Goal: Task Accomplishment & Management: Manage account settings

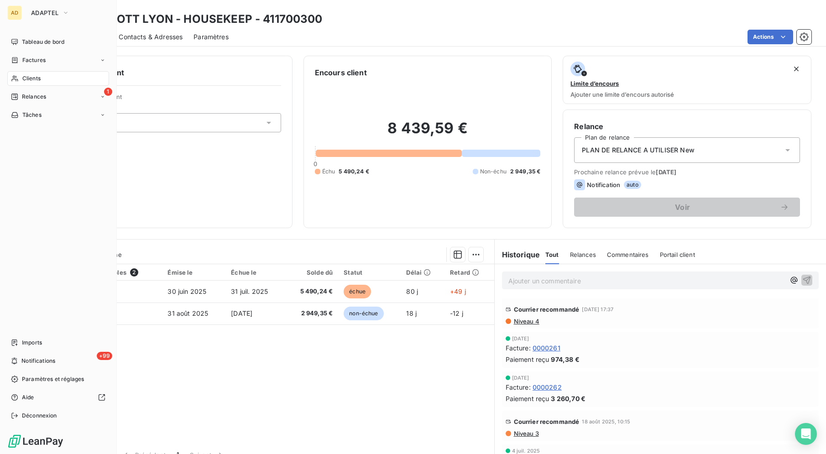
click at [23, 14] on div "AD ADAPTEL" at bounding box center [58, 12] width 102 height 15
click at [25, 92] on div "1 Relances" at bounding box center [58, 96] width 102 height 15
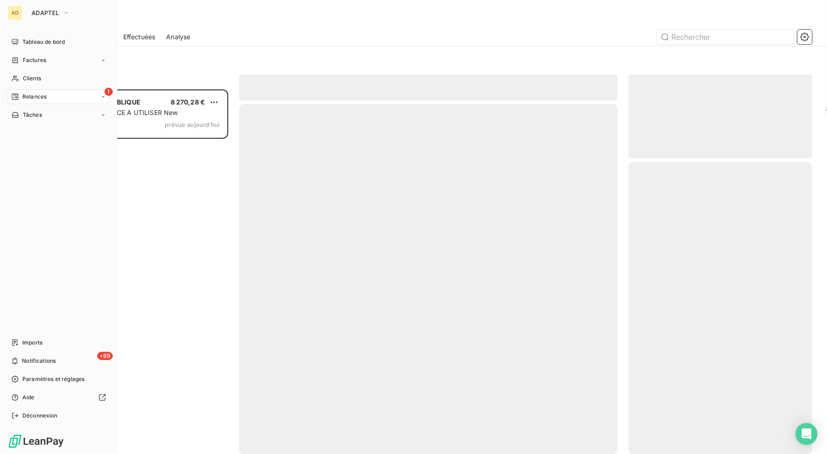
scroll to position [357, 176]
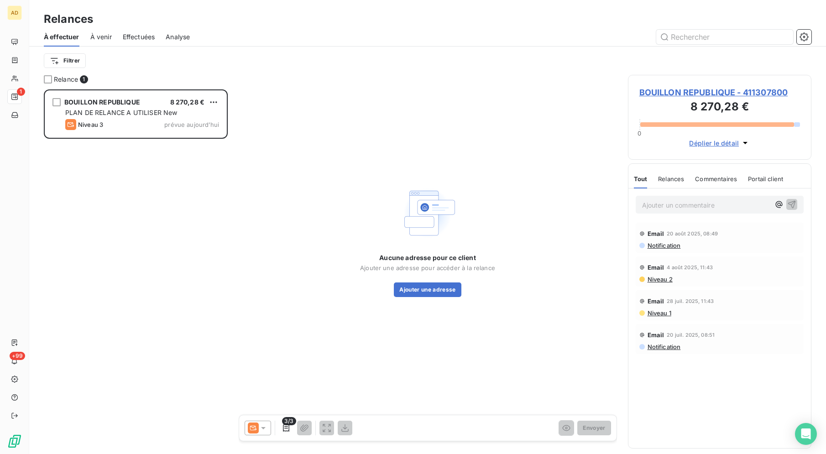
click at [563, 52] on div "Filtrer" at bounding box center [428, 61] width 768 height 28
click at [604, 165] on div "Aucune adresse pour ce client Ajouter une adresse pour accéder à la relance Ajo…" at bounding box center [428, 240] width 378 height 331
click at [605, 20] on div "Relances" at bounding box center [427, 19] width 797 height 16
click at [571, 82] on div "Aucune adresse pour ce client Ajouter une adresse pour accéder à la relance Ajo…" at bounding box center [428, 240] width 378 height 331
click at [576, 48] on div "Filtrer" at bounding box center [428, 61] width 768 height 28
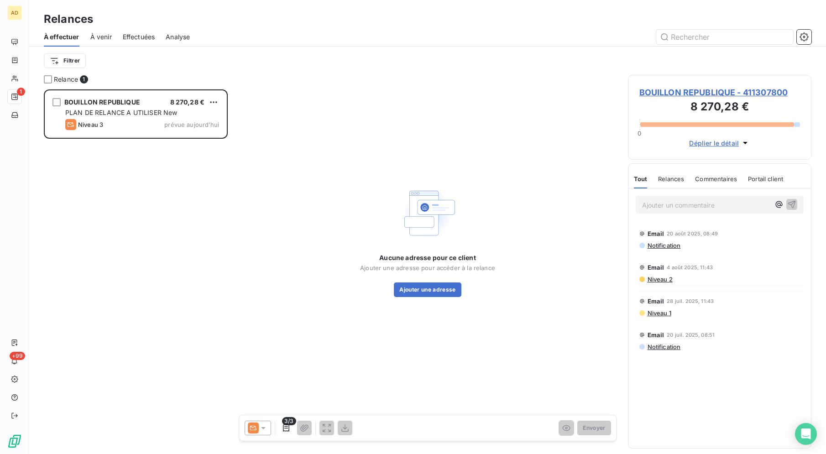
click at [126, 270] on div "BOUILLON REPUBLIQUE 8 270,28 € PLAN DE RELANCE A UTILISER New Niveau 3 prévue […" at bounding box center [136, 271] width 184 height 365
click at [108, 250] on div "BOUILLON REPUBLIQUE 8 270,28 € PLAN DE RELANCE A UTILISER New Niveau 3 prévue […" at bounding box center [136, 271] width 184 height 365
click at [163, 292] on div "BOUILLON REPUBLIQUE 8 270,28 € PLAN DE RELANCE A UTILISER New Niveau 3 prévue […" at bounding box center [136, 271] width 184 height 365
click at [158, 292] on div "BOUILLON REPUBLIQUE 8 270,28 € PLAN DE RELANCE A UTILISER New Niveau 3 prévue […" at bounding box center [136, 271] width 184 height 365
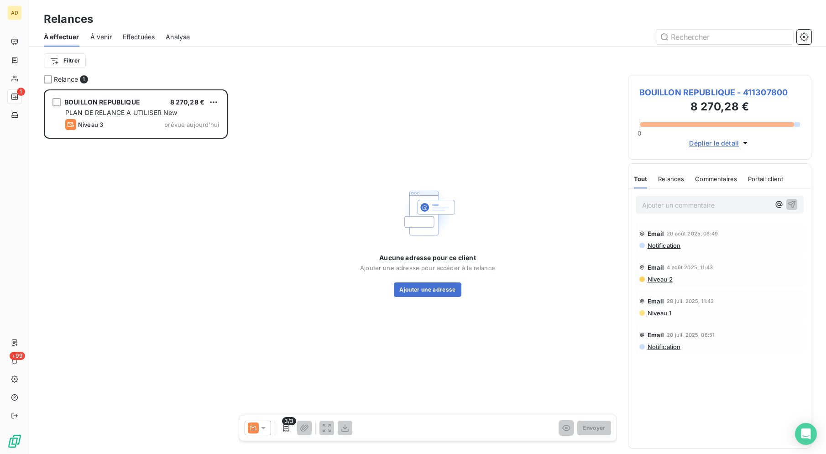
click at [158, 292] on div "BOUILLON REPUBLIQUE 8 270,28 € PLAN DE RELANCE A UTILISER New Niveau 3 prévue […" at bounding box center [136, 271] width 184 height 365
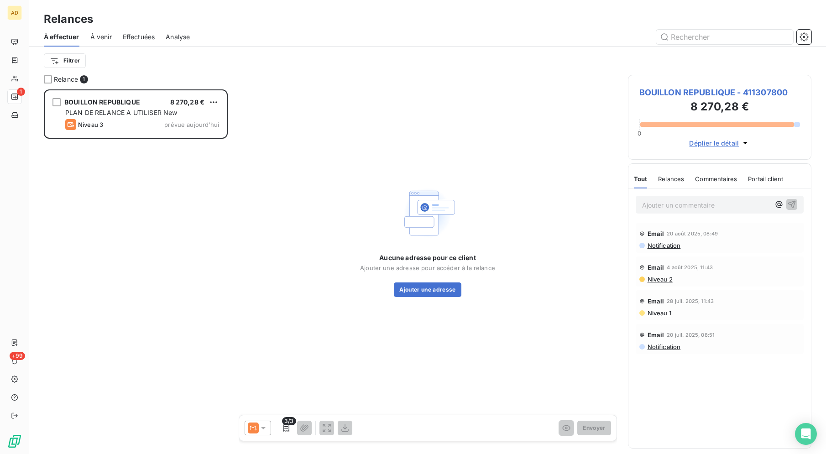
click at [158, 292] on div "BOUILLON REPUBLIQUE 8 270,28 € PLAN DE RELANCE A UTILISER New Niveau 3 prévue […" at bounding box center [136, 271] width 184 height 365
click at [104, 352] on div "BOUILLON REPUBLIQUE 8 270,28 € PLAN DE RELANCE A UTILISER New Niveau 3 prévue […" at bounding box center [136, 271] width 184 height 365
click at [143, 288] on div "BOUILLON REPUBLIQUE 8 270,28 € PLAN DE RELANCE A UTILISER New Niveau 3 prévue […" at bounding box center [136, 271] width 184 height 365
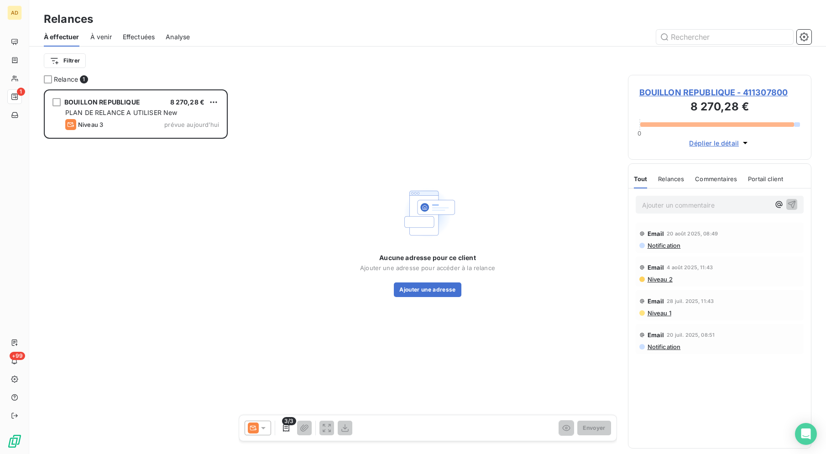
click at [143, 288] on div "BOUILLON REPUBLIQUE 8 270,28 € PLAN DE RELANCE A UTILISER New Niveau 3 prévue […" at bounding box center [136, 271] width 184 height 365
click at [142, 289] on div "BOUILLON REPUBLIQUE 8 270,28 € PLAN DE RELANCE A UTILISER New Niveau 3 prévue […" at bounding box center [136, 271] width 184 height 365
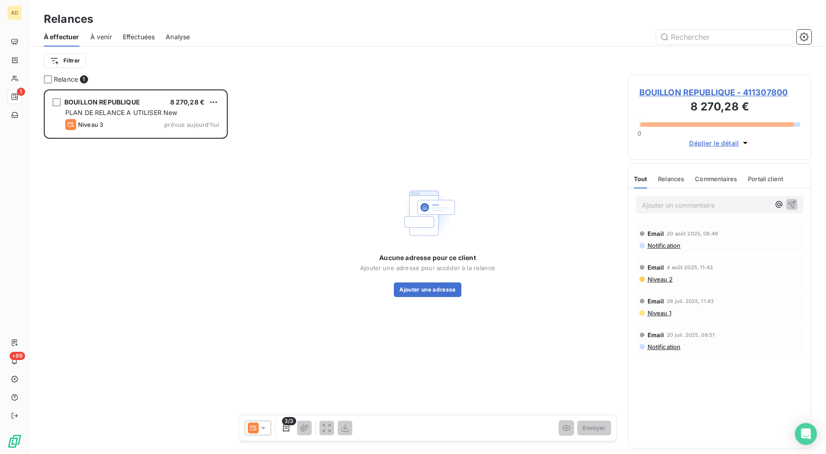
click at [127, 237] on div "BOUILLON REPUBLIQUE 8 270,28 € PLAN DE RELANCE A UTILISER New Niveau 3 prévue […" at bounding box center [136, 271] width 184 height 365
click at [129, 225] on div "BOUILLON REPUBLIQUE 8 270,28 € PLAN DE RELANCE A UTILISER New Niveau 3 prévue […" at bounding box center [136, 271] width 184 height 365
drag, startPoint x: 160, startPoint y: 197, endPoint x: 158, endPoint y: 186, distance: 11.2
click at [160, 197] on div "BOUILLON REPUBLIQUE 8 270,28 € PLAN DE RELANCE A UTILISER New Niveau 3 prévue […" at bounding box center [136, 271] width 184 height 365
click at [87, 180] on div "BOUILLON REPUBLIQUE 8 270,28 € PLAN DE RELANCE A UTILISER New Niveau 3 prévue […" at bounding box center [136, 271] width 184 height 365
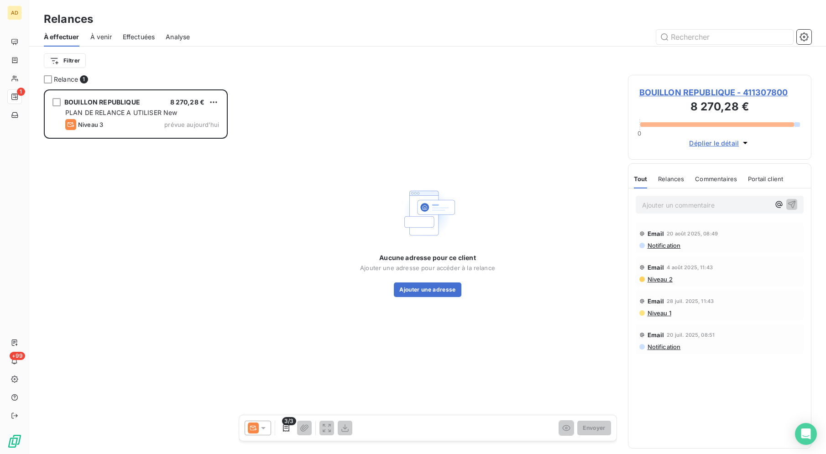
click at [86, 183] on div "BOUILLON REPUBLIQUE 8 270,28 € PLAN DE RELANCE A UTILISER New Niveau 3 prévue […" at bounding box center [136, 271] width 184 height 365
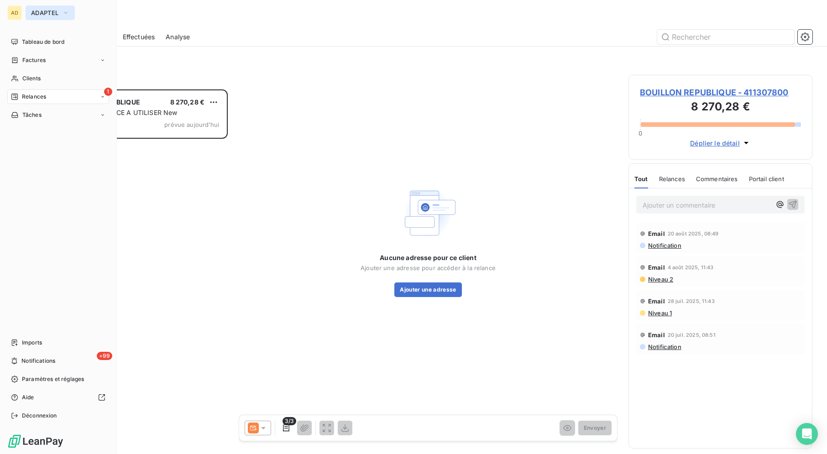
click at [37, 12] on span "ADAPTEL" at bounding box center [44, 12] width 27 height 7
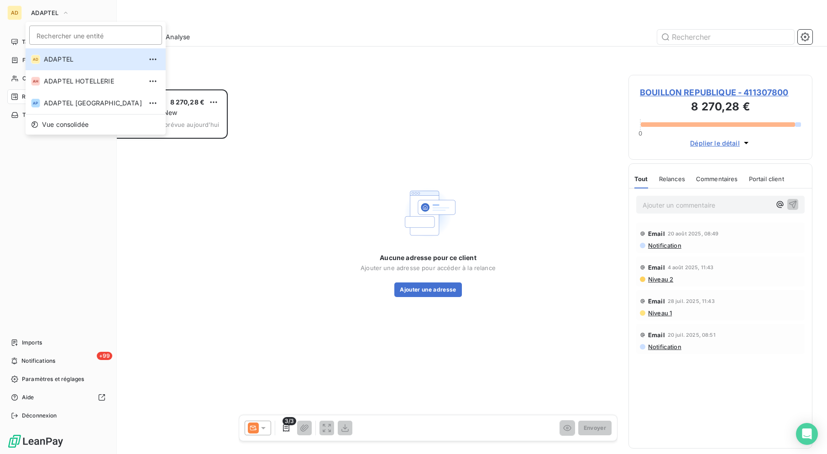
click at [52, 71] on li "AH ADAPTEL HOTELLERIE" at bounding box center [96, 81] width 140 height 22
